Goal: Check status: Check status

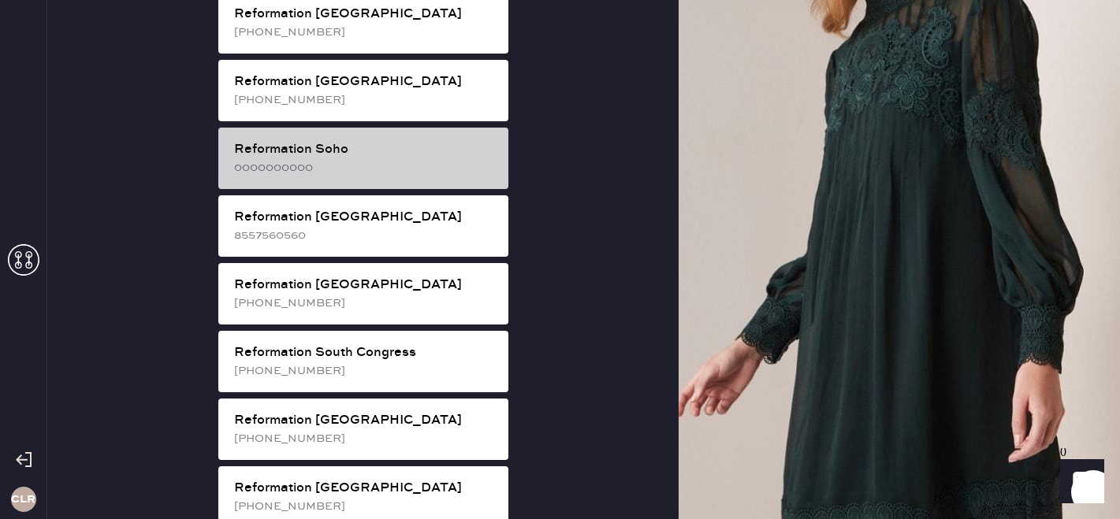
scroll to position [2681, 0]
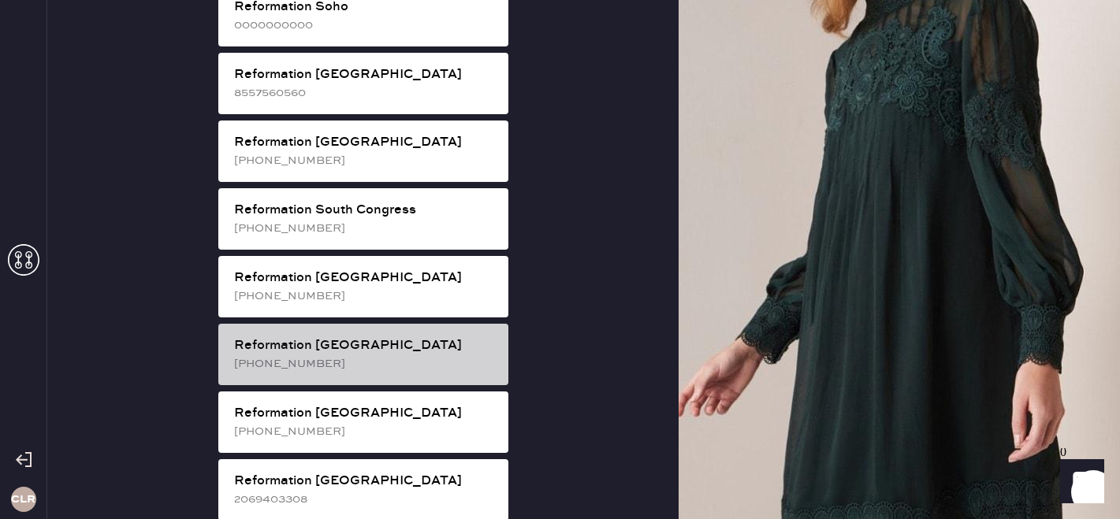
click at [432, 336] on div "Reformation [GEOGRAPHIC_DATA]" at bounding box center [365, 345] width 262 height 19
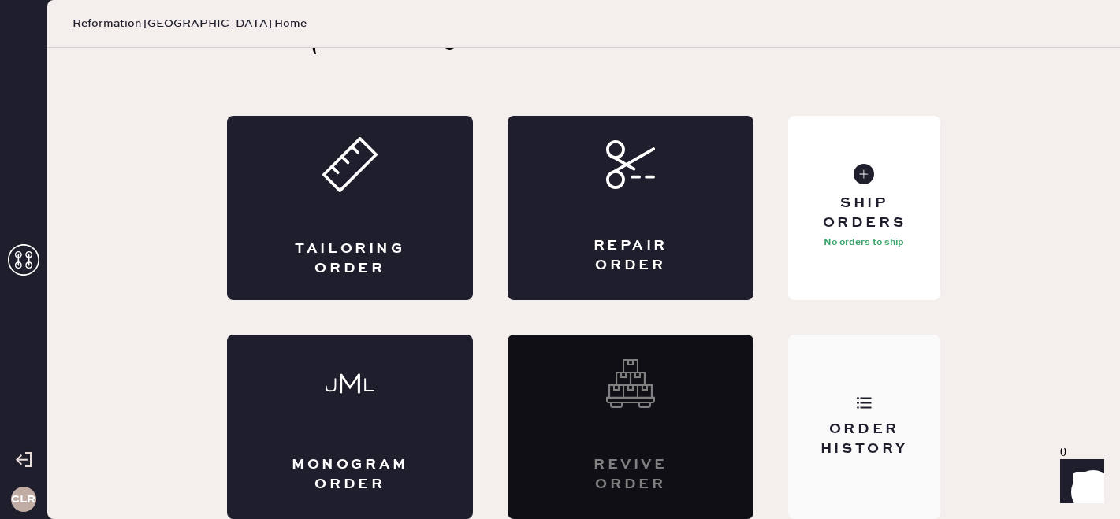
click at [925, 426] on div "Order History" at bounding box center [864, 439] width 127 height 39
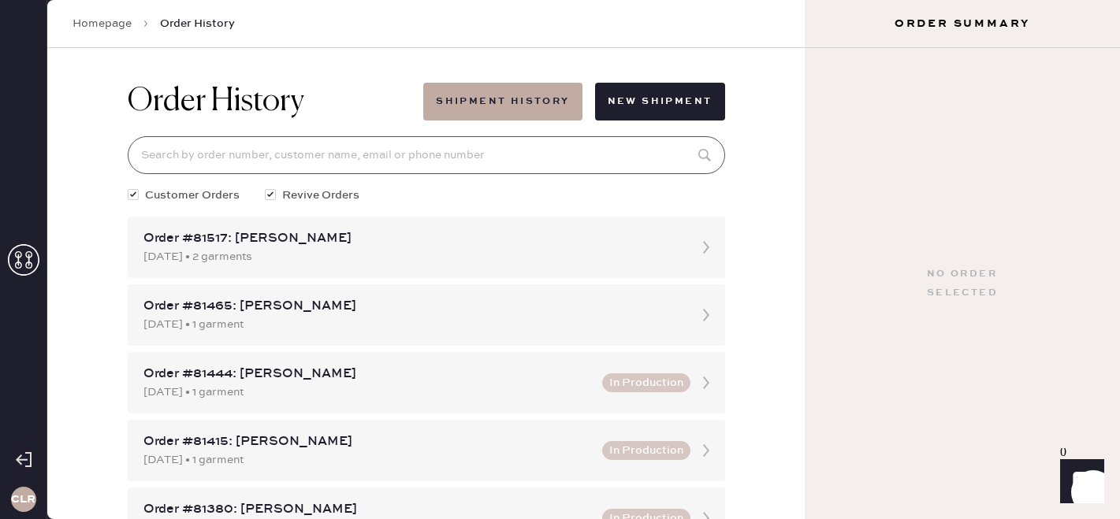
click at [366, 154] on input at bounding box center [426, 155] width 597 height 38
paste input "81017"
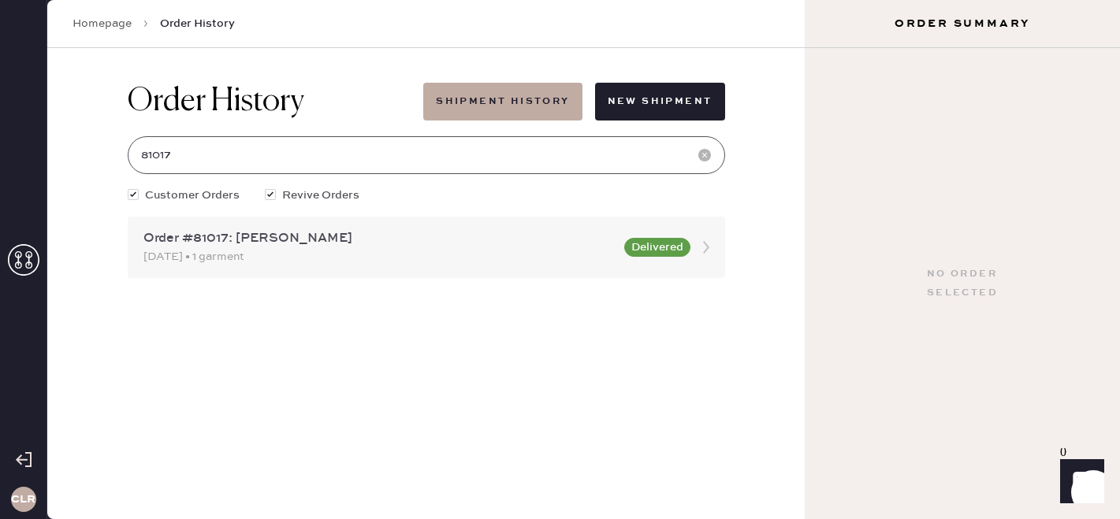
type input "81017"
click at [347, 237] on div "Order #81017: [PERSON_NAME]" at bounding box center [378, 238] width 471 height 19
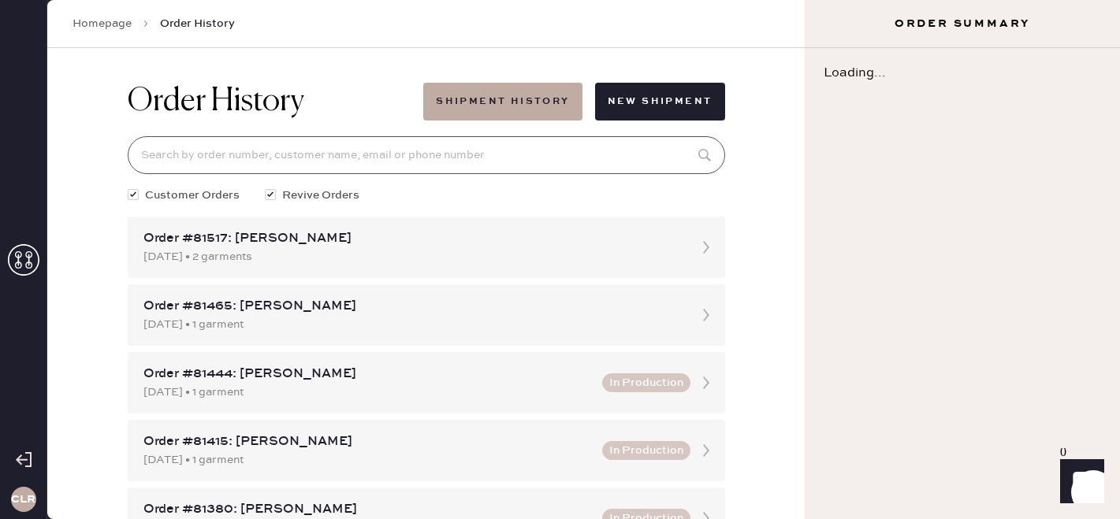
click at [336, 146] on input at bounding box center [426, 155] width 597 height 38
paste input "81017"
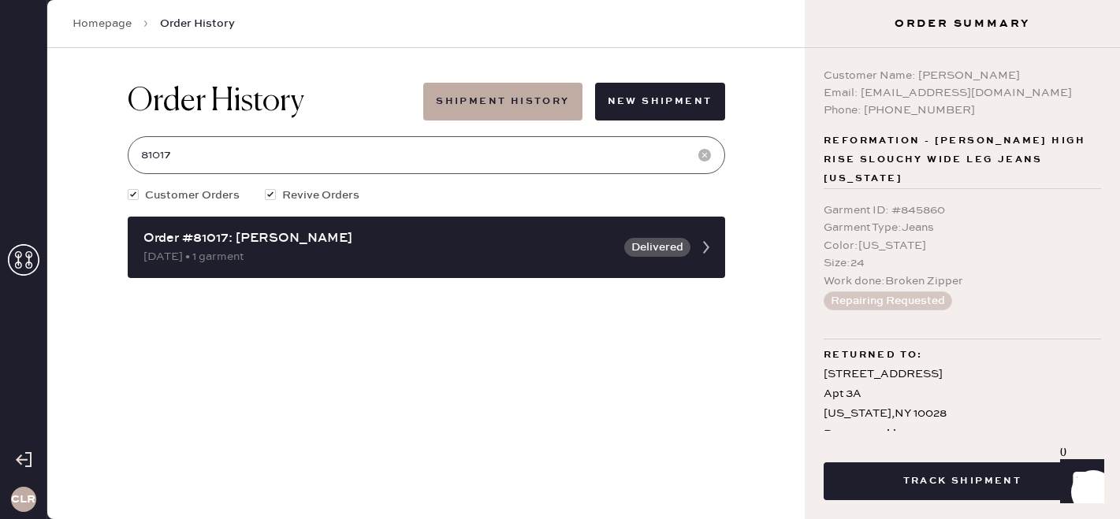
type input "81017"
click at [957, 425] on div "391868022120" at bounding box center [956, 434] width 78 height 19
click at [933, 425] on div "391868022120" at bounding box center [956, 434] width 78 height 19
